Goal: Transaction & Acquisition: Book appointment/travel/reservation

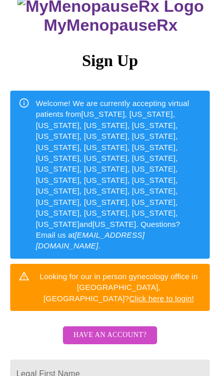
scroll to position [100, 0]
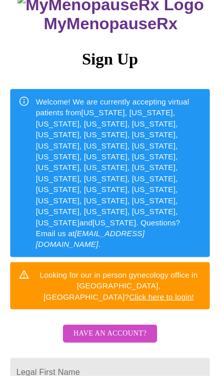
click at [35, 358] on input "Legal First Name" at bounding box center [110, 372] width 200 height 29
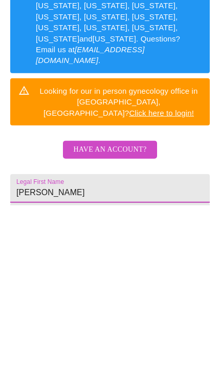
type input "Daresha"
click at [130, 344] on input "Legal First Name" at bounding box center [110, 358] width 200 height 29
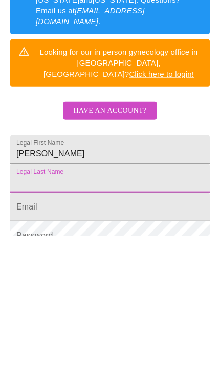
type input "Falgout"
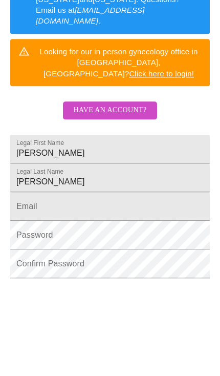
click at [148, 260] on input "Legal First Name" at bounding box center [110, 274] width 200 height 29
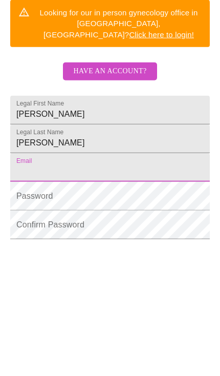
type input "leahfalgout79@gmail.com"
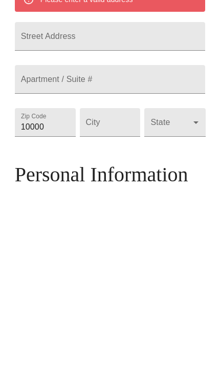
scroll to position [406, 0]
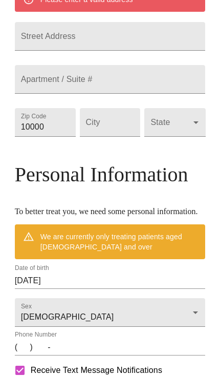
click at [25, 289] on input "08/22/2025" at bounding box center [110, 280] width 191 height 16
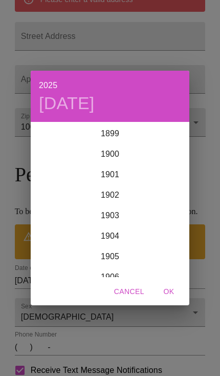
scroll to position [2517, 0]
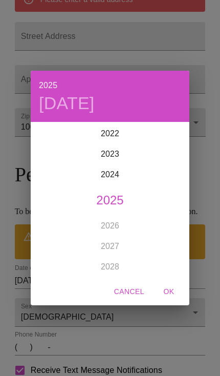
click at [95, 114] on h4 "Fri, Aug 22" at bounding box center [67, 103] width 56 height 21
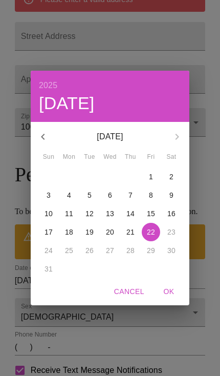
click at [114, 237] on p "20" at bounding box center [110, 232] width 8 height 10
click at [47, 93] on h6 "2025" at bounding box center [48, 85] width 18 height 14
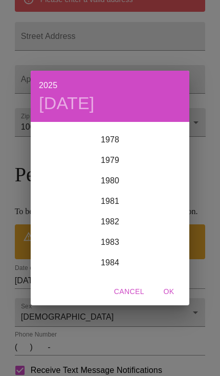
scroll to position [1609, 0]
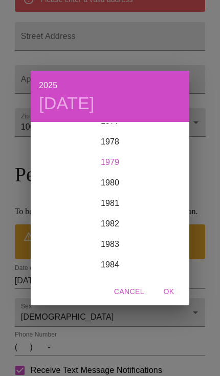
click at [112, 172] on div "1979" at bounding box center [110, 162] width 159 height 20
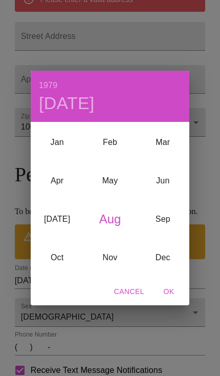
click at [171, 298] on span "OK" at bounding box center [169, 291] width 25 height 13
type input "08/20/1979"
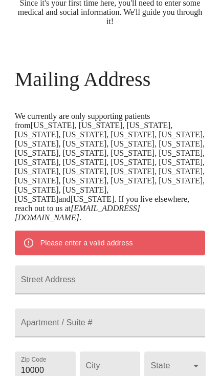
scroll to position [163, 0]
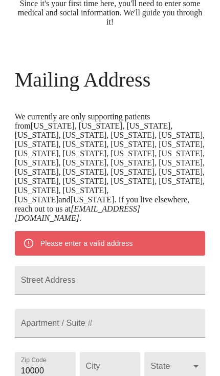
click at [114, 270] on input "Street Address" at bounding box center [110, 280] width 191 height 29
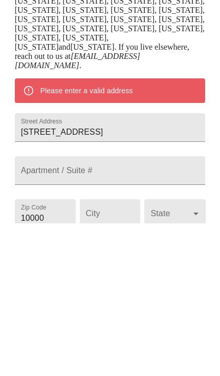
scroll to position [315, 0]
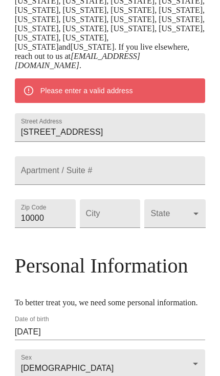
click at [152, 118] on input "13170 Dutchtown Point Ave., Apt 1414" at bounding box center [110, 127] width 191 height 29
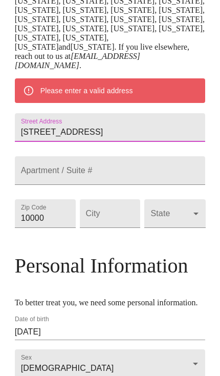
type input "13170 Dutchtown Point Ave."
click at [104, 142] on input "Street Address" at bounding box center [110, 127] width 191 height 29
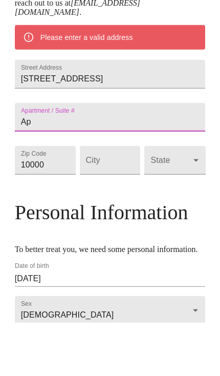
type input "A"
type input "1414"
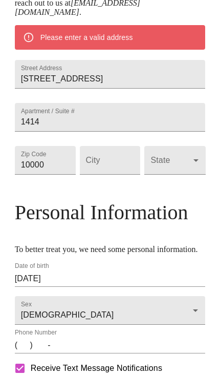
click at [41, 173] on input "10000" at bounding box center [45, 160] width 61 height 29
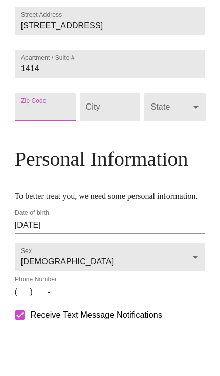
type input "70737"
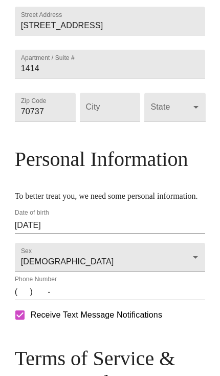
click at [131, 116] on input "Street Address" at bounding box center [110, 107] width 61 height 29
type input "Gonzales"
click at [197, 111] on body "MyMenopauseRx Welcome to MyMenopauseRx Since it's your first time here, you'll …" at bounding box center [110, 55] width 212 height 945
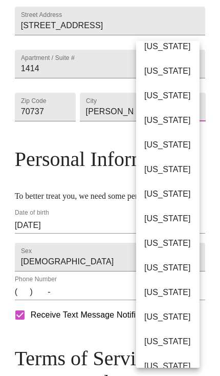
scroll to position [159, 0]
click at [178, 326] on li "Louisiana" at bounding box center [167, 316] width 63 height 25
type input "Louisiana"
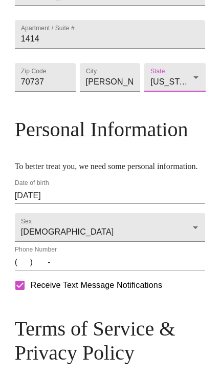
click at [19, 270] on input "(   )    -" at bounding box center [110, 262] width 191 height 16
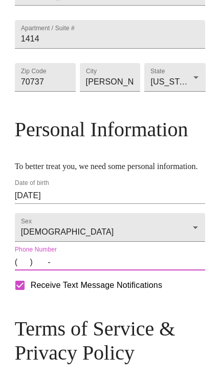
scroll to position [439, 0]
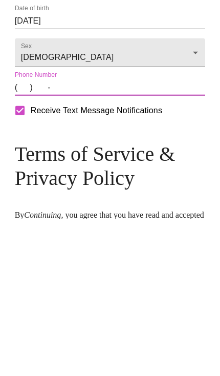
type input "(225) 828-9157"
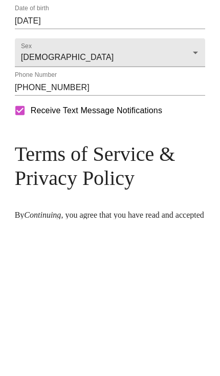
scroll to position [583, 0]
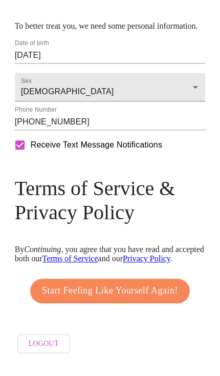
click at [160, 296] on span "Start Feeling Like Yourself Again!" at bounding box center [110, 304] width 136 height 16
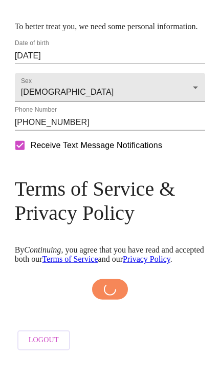
scroll to position [580, 0]
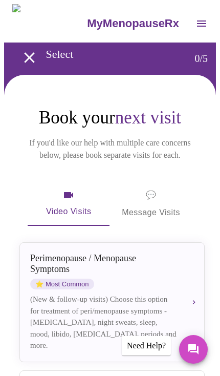
click at [32, 253] on div "Perimenopause / Menopause Symptoms" at bounding box center [103, 263] width 147 height 21
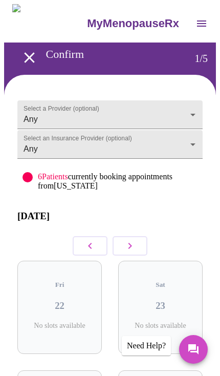
click at [46, 106] on body "MyMenopauseRx Confirm 1 / 5 Select a Provider (optional) Any Any Select an Insu…" at bounding box center [110, 353] width 212 height 698
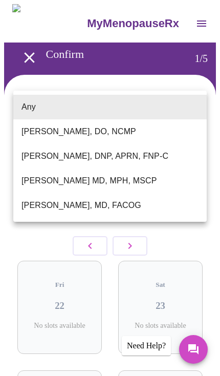
click at [21, 91] on ul "Any Barbra S Hanna, DO, NCMP Jillian Montefusco, DNP, APRN, FNP-C Vadim Gelman …" at bounding box center [109, 156] width 193 height 131
click at [28, 106] on li "Any" at bounding box center [109, 107] width 193 height 25
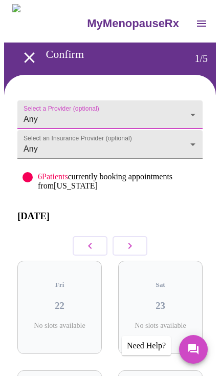
click at [48, 142] on body "MyMenopauseRx Confirm 1 / 5 Select a Provider (optional) Any Any Select an Insu…" at bounding box center [110, 353] width 212 height 698
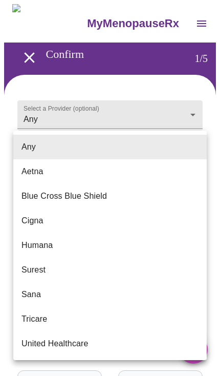
click at [26, 172] on li "Aetna" at bounding box center [109, 171] width 193 height 25
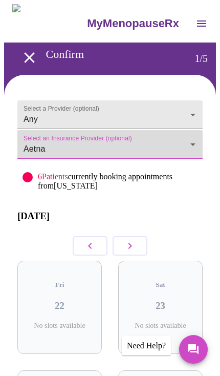
type input "Aetna"
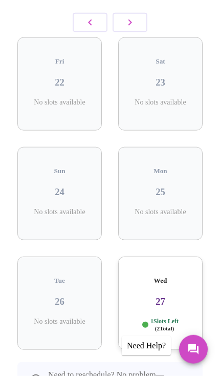
scroll to position [225, 0]
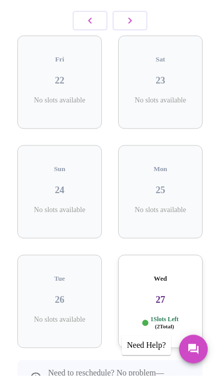
click at [152, 266] on div "Wed 27 1 Slots Left ( 2 Total)" at bounding box center [160, 301] width 84 height 93
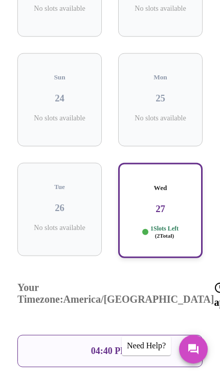
scroll to position [319, 0]
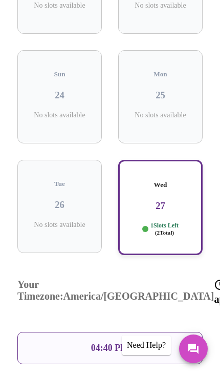
click at [49, 332] on div "04:40 PM" at bounding box center [109, 348] width 185 height 32
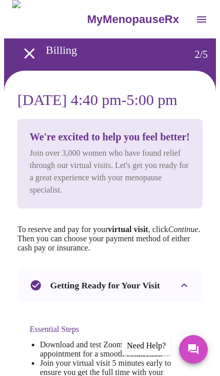
scroll to position [0, 0]
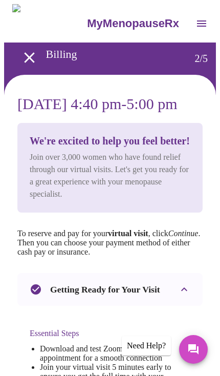
click at [20, 50] on icon "open drawer" at bounding box center [29, 58] width 18 height 18
